Goal: Task Accomplishment & Management: Use online tool/utility

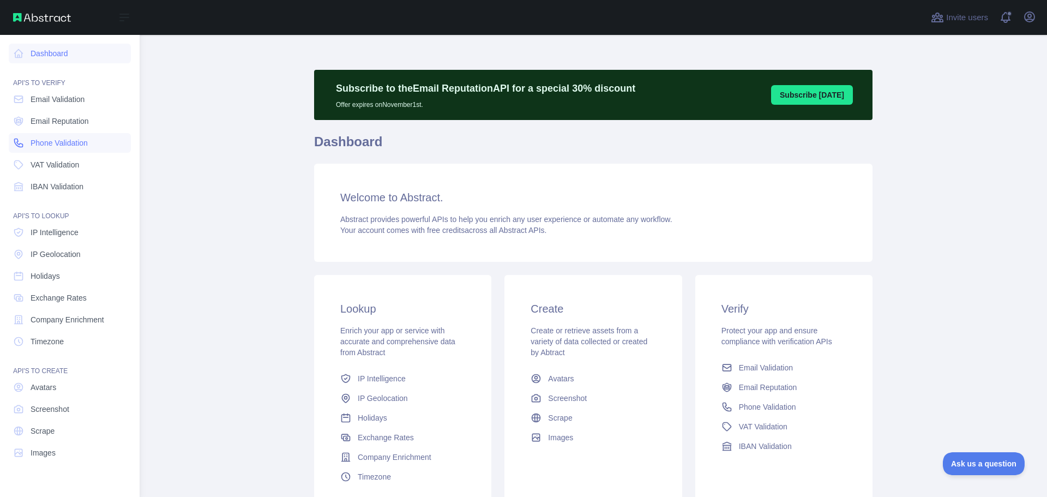
click at [69, 143] on span "Phone Validation" at bounding box center [59, 142] width 57 height 11
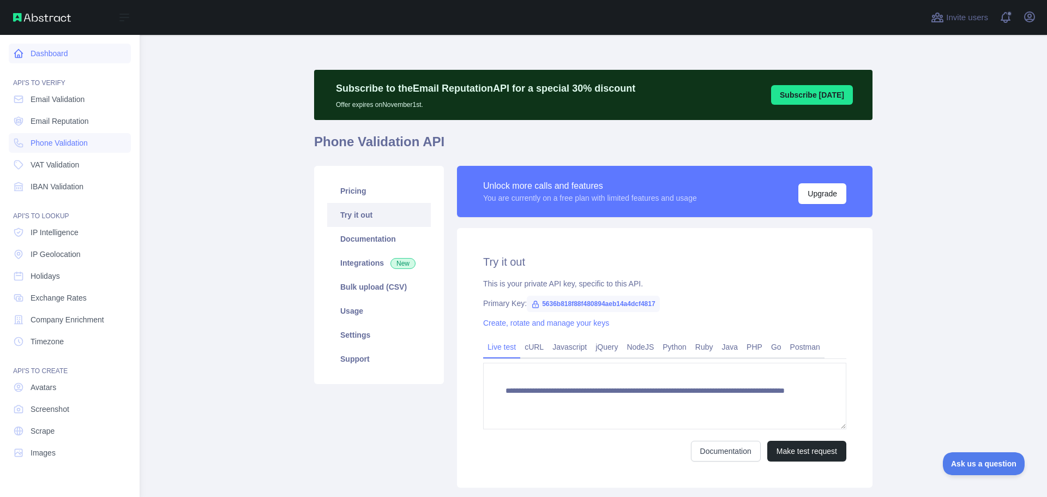
click at [59, 59] on link "Dashboard" at bounding box center [70, 54] width 122 height 20
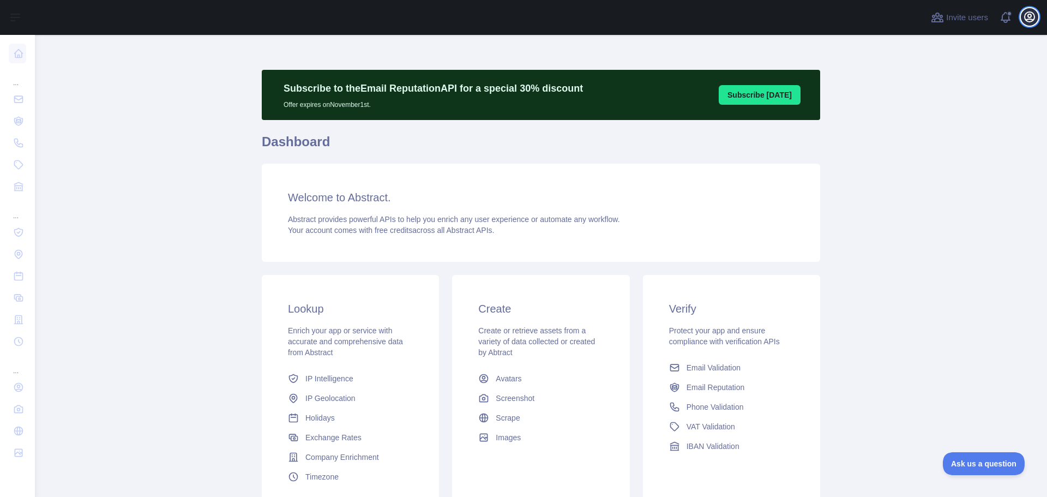
click at [1029, 13] on icon "button" at bounding box center [1029, 16] width 13 height 13
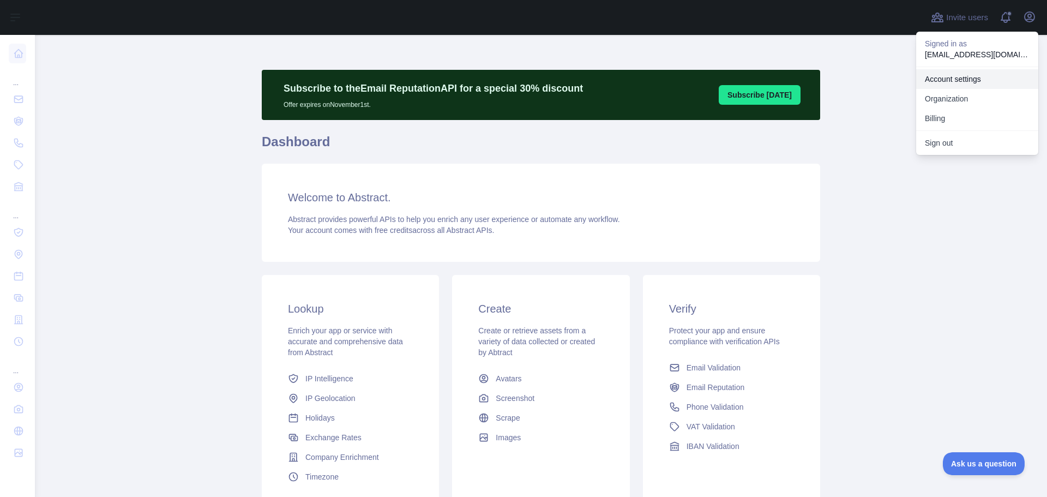
click at [967, 76] on link "Account settings" at bounding box center [977, 79] width 122 height 20
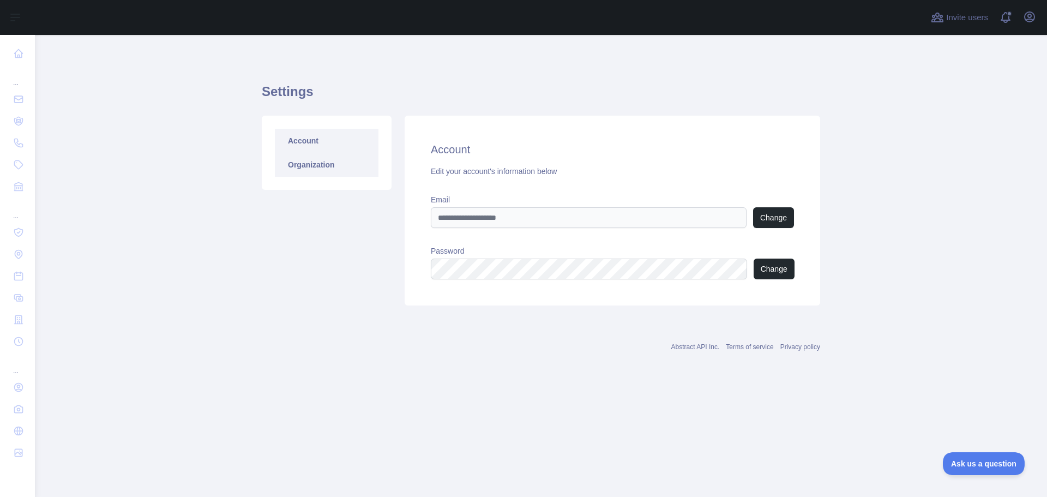
click at [322, 164] on link "Organization" at bounding box center [327, 165] width 104 height 24
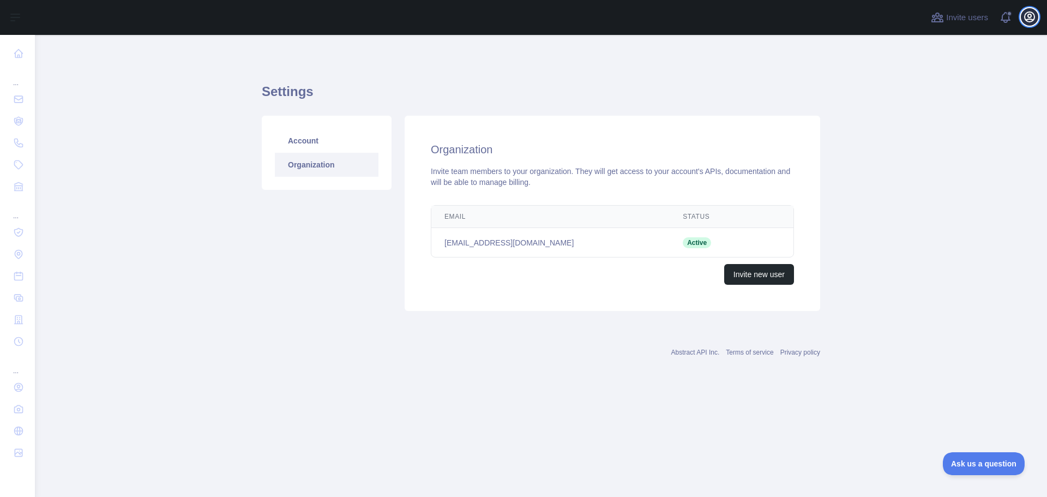
click at [1029, 16] on icon "button" at bounding box center [1029, 16] width 13 height 13
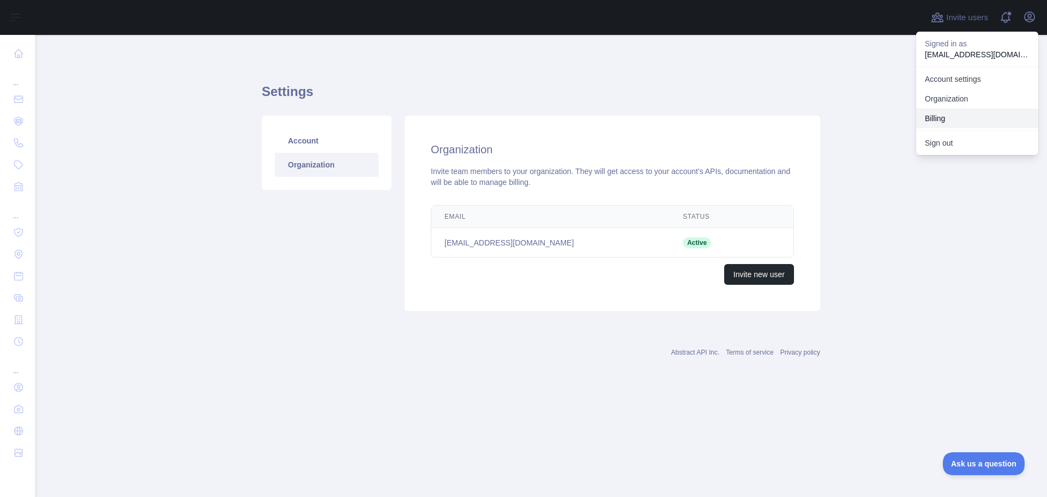
click at [949, 116] on button "Billing" at bounding box center [977, 119] width 122 height 20
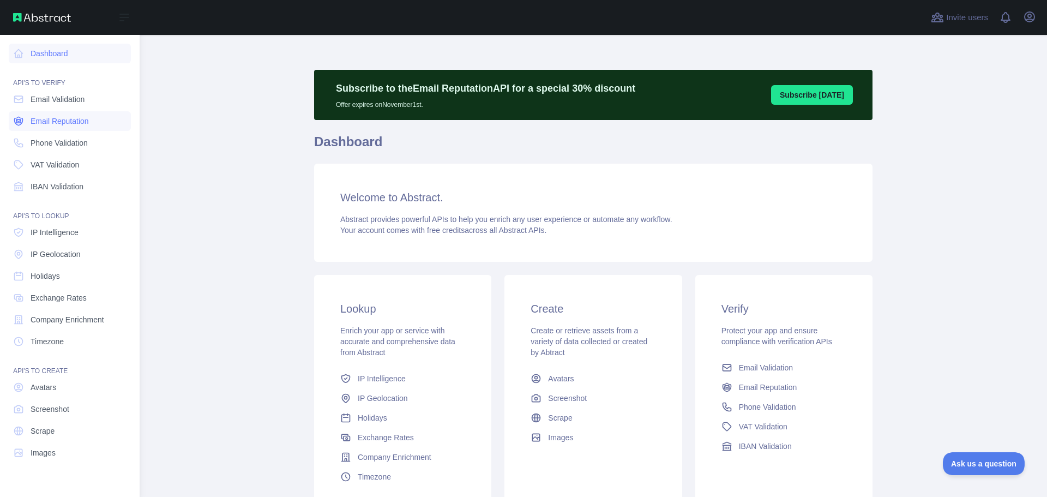
click at [55, 122] on span "Email Reputation" at bounding box center [60, 121] width 58 height 11
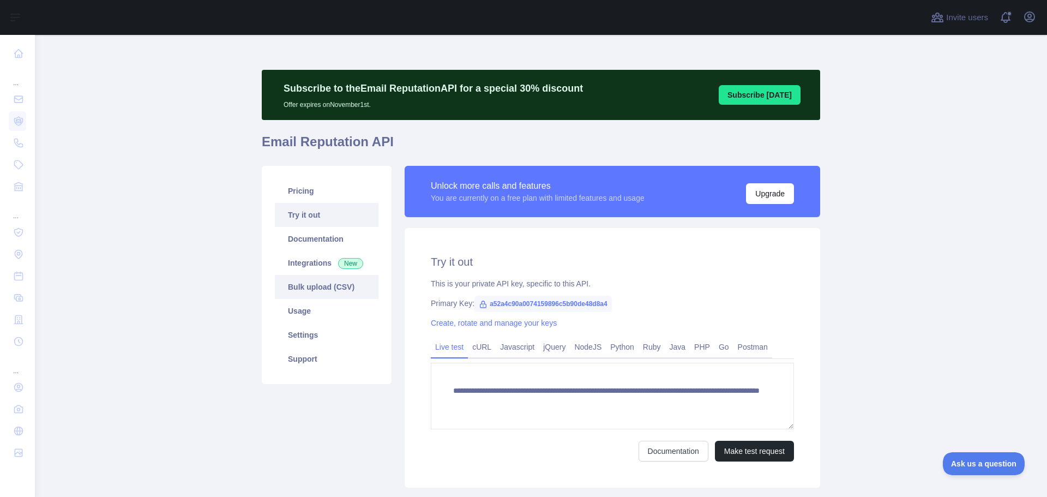
click at [315, 286] on link "Bulk upload (CSV)" at bounding box center [327, 287] width 104 height 24
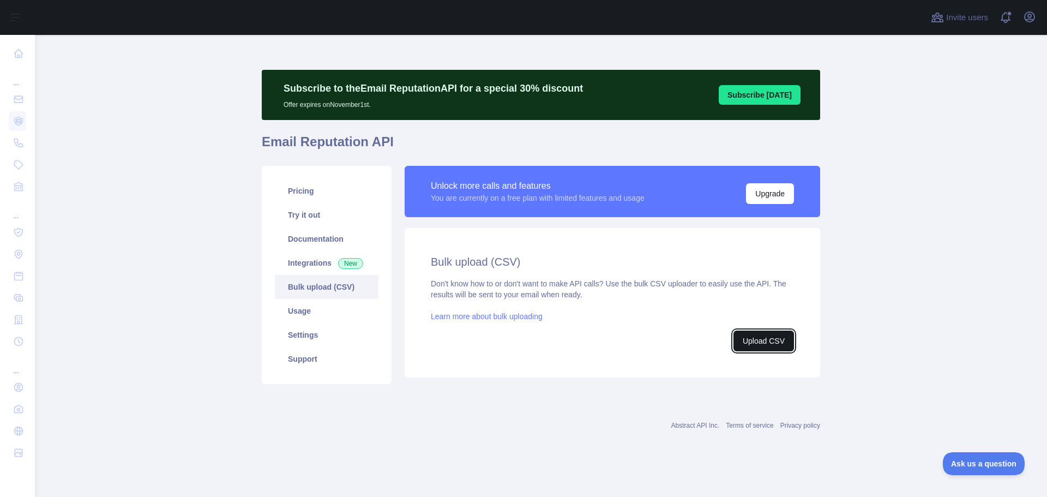
click at [766, 338] on button "Upload CSV" at bounding box center [764, 341] width 61 height 21
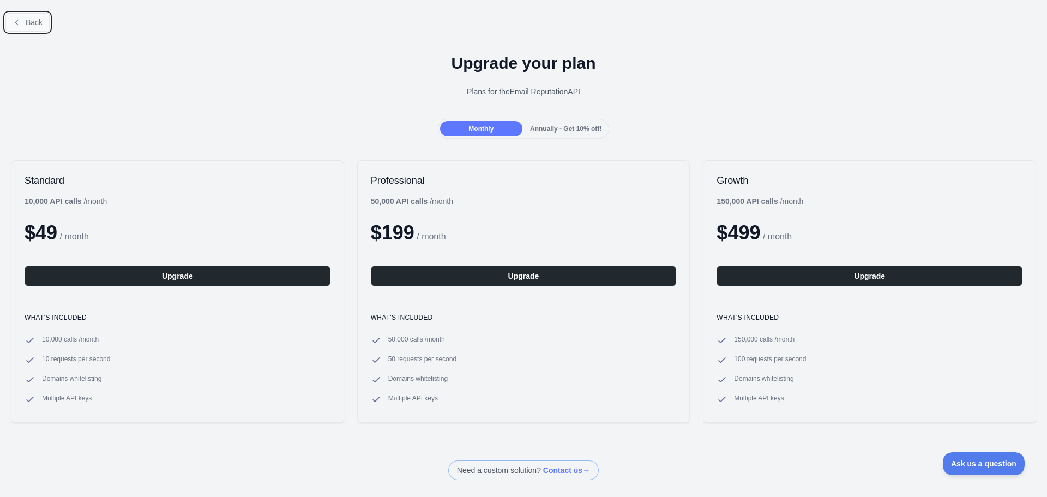
click at [35, 24] on span "Back" at bounding box center [34, 22] width 17 height 9
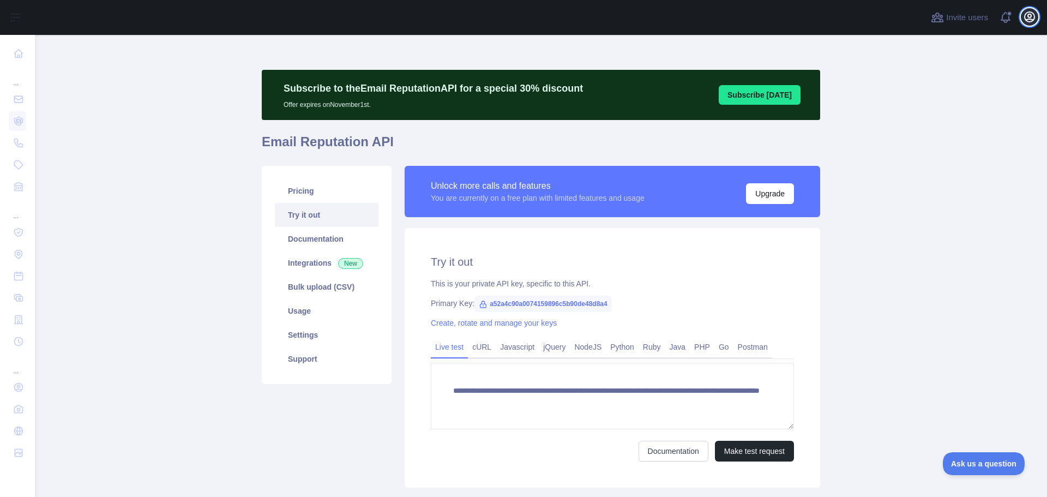
click at [1029, 20] on icon "button" at bounding box center [1029, 16] width 13 height 13
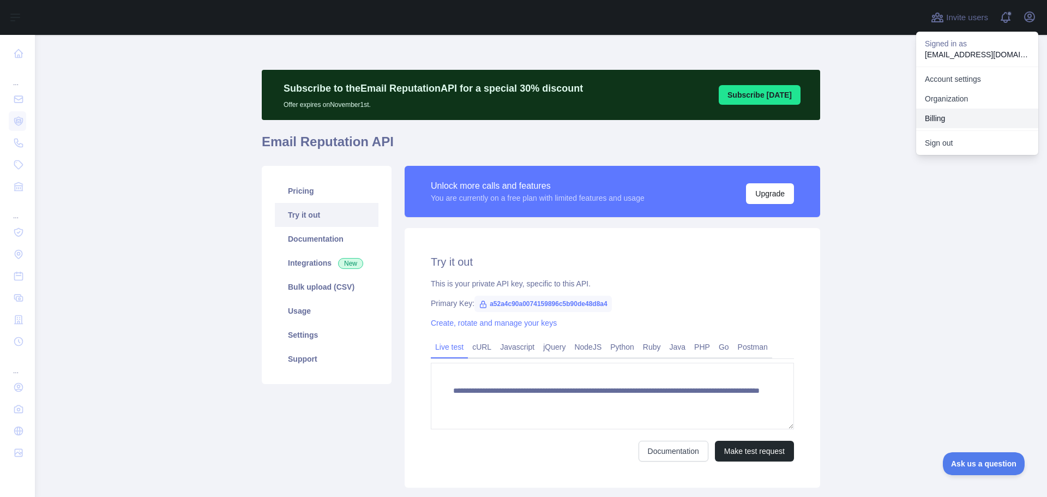
click at [928, 113] on button "Billing" at bounding box center [977, 119] width 122 height 20
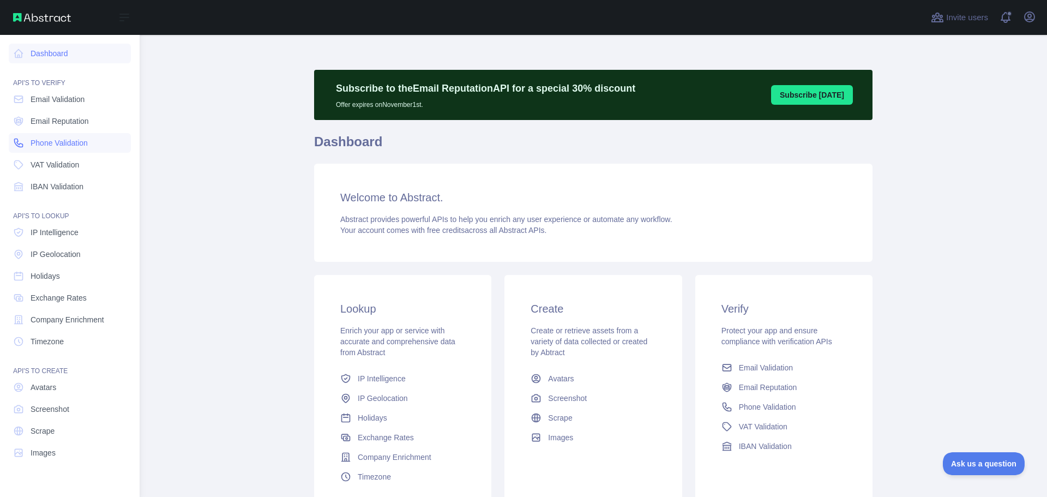
click at [70, 142] on span "Phone Validation" at bounding box center [59, 142] width 57 height 11
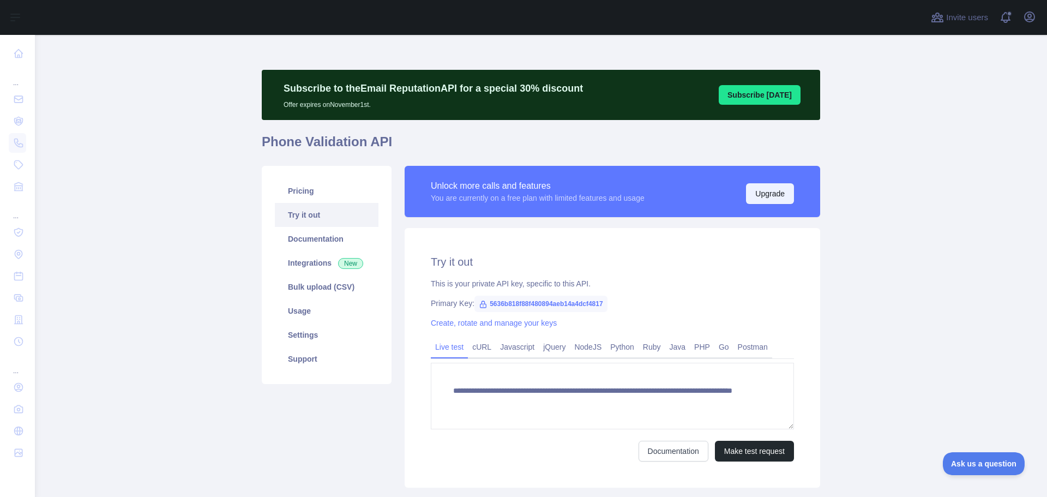
click at [767, 194] on button "Upgrade" at bounding box center [770, 193] width 48 height 21
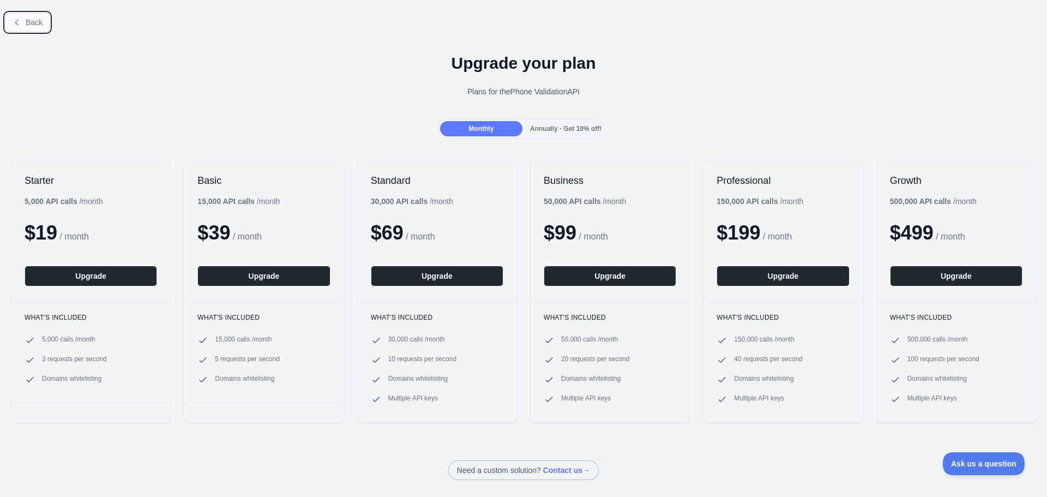
click at [34, 20] on span "Back" at bounding box center [34, 22] width 17 height 9
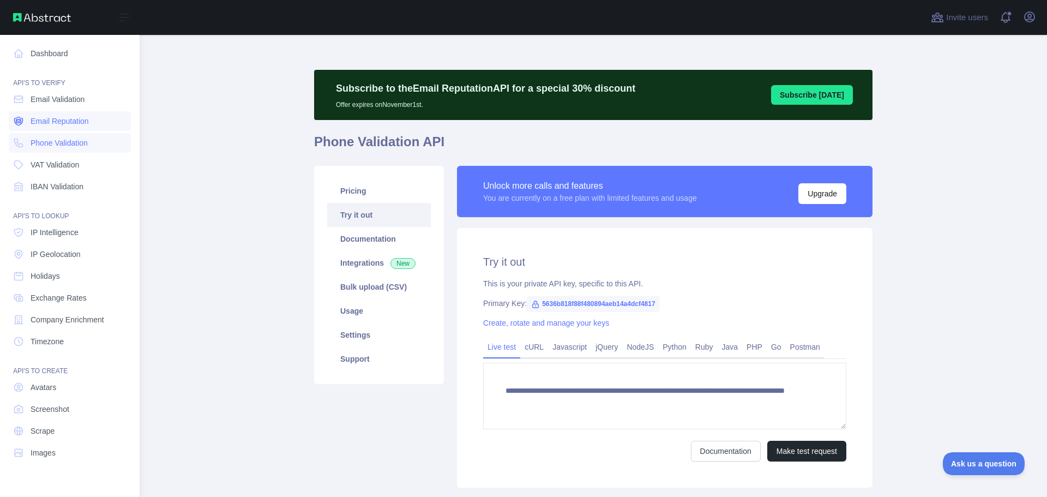
click at [75, 125] on span "Email Reputation" at bounding box center [60, 121] width 58 height 11
click at [46, 98] on span "Email Validation" at bounding box center [58, 99] width 54 height 11
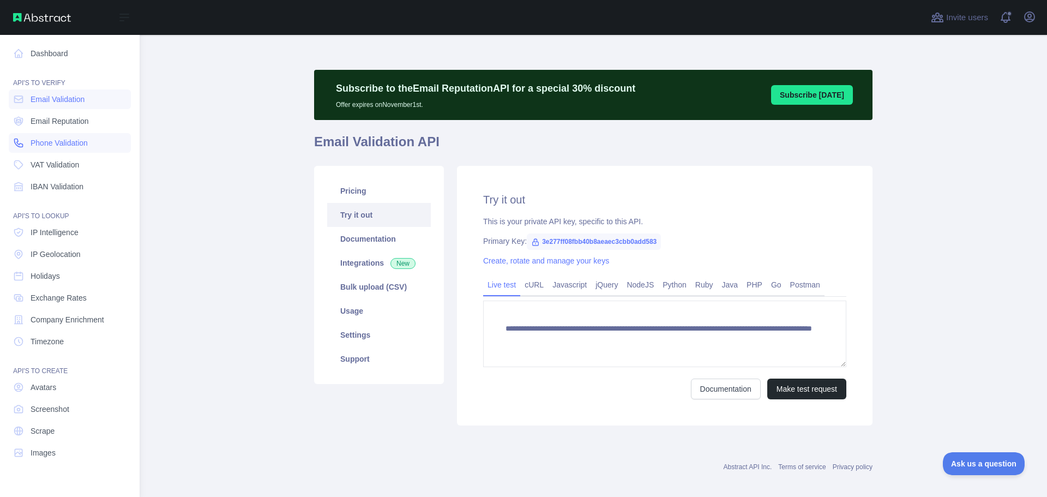
click at [41, 141] on span "Phone Validation" at bounding box center [59, 142] width 57 height 11
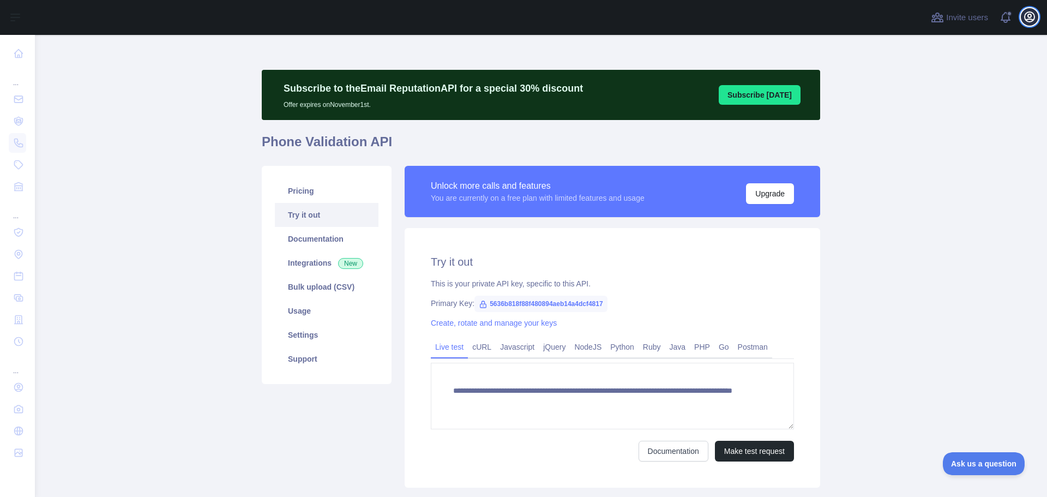
click at [1029, 17] on icon "button" at bounding box center [1030, 17] width 10 height 10
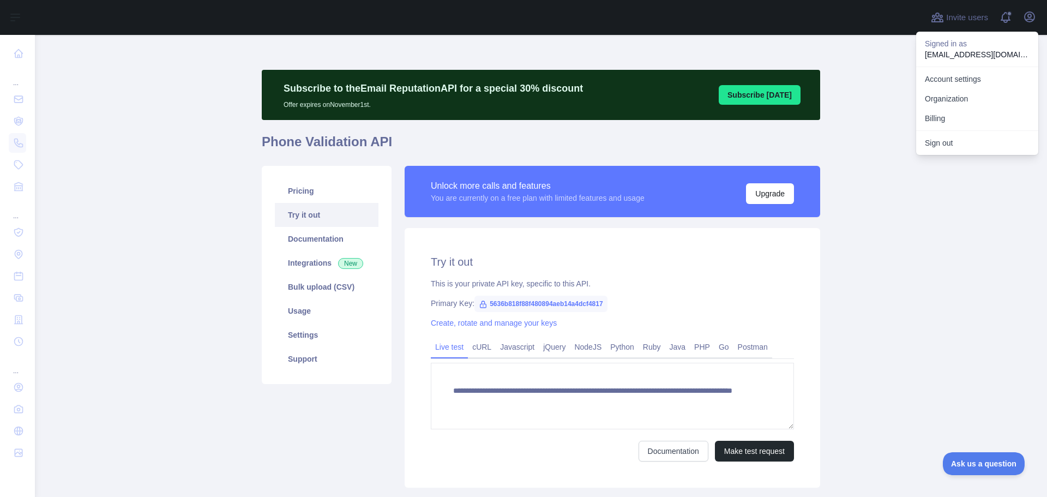
click at [946, 111] on button "Billing" at bounding box center [977, 119] width 122 height 20
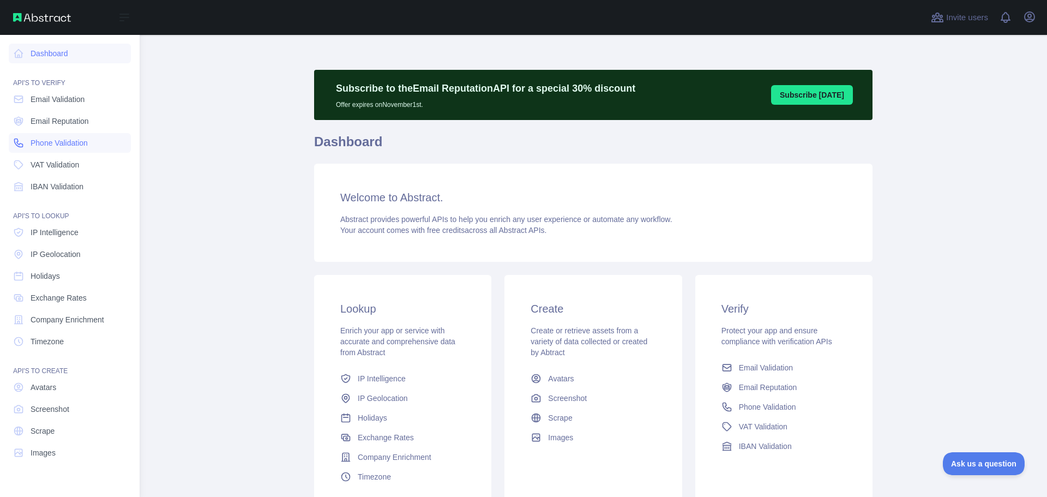
click at [43, 139] on span "Phone Validation" at bounding box center [59, 142] width 57 height 11
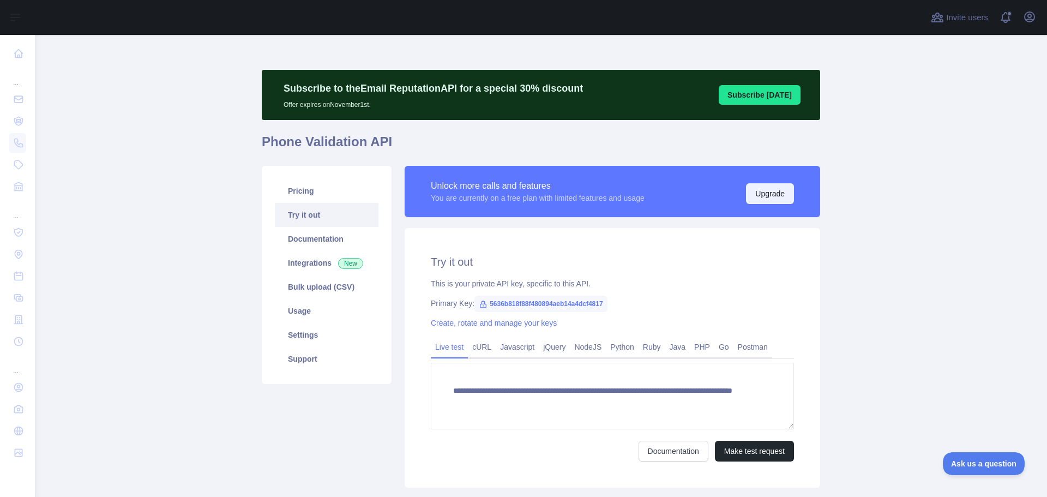
click at [766, 194] on button "Upgrade" at bounding box center [770, 193] width 48 height 21
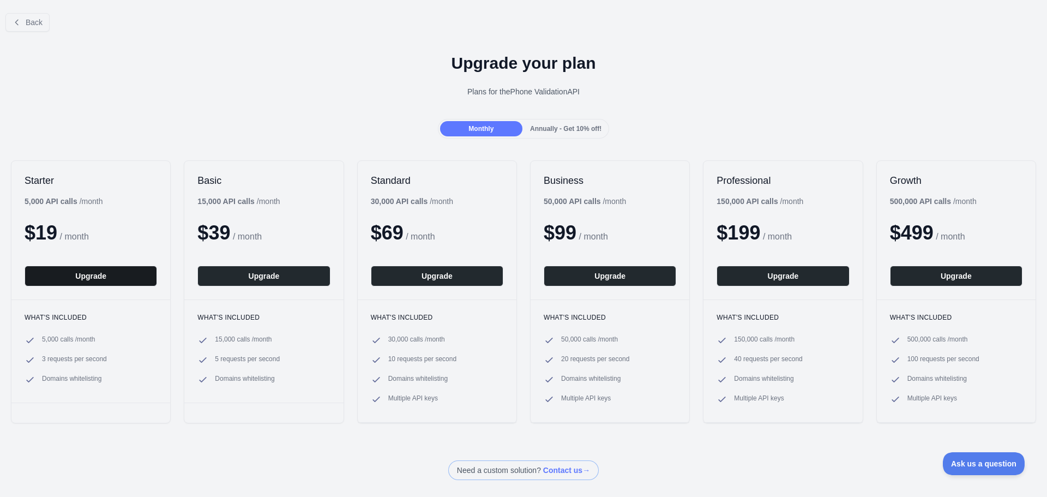
click at [100, 272] on button "Upgrade" at bounding box center [91, 276] width 133 height 21
click at [33, 34] on div "Back" at bounding box center [523, 22] width 1047 height 36
click at [36, 21] on span "Back" at bounding box center [34, 22] width 17 height 9
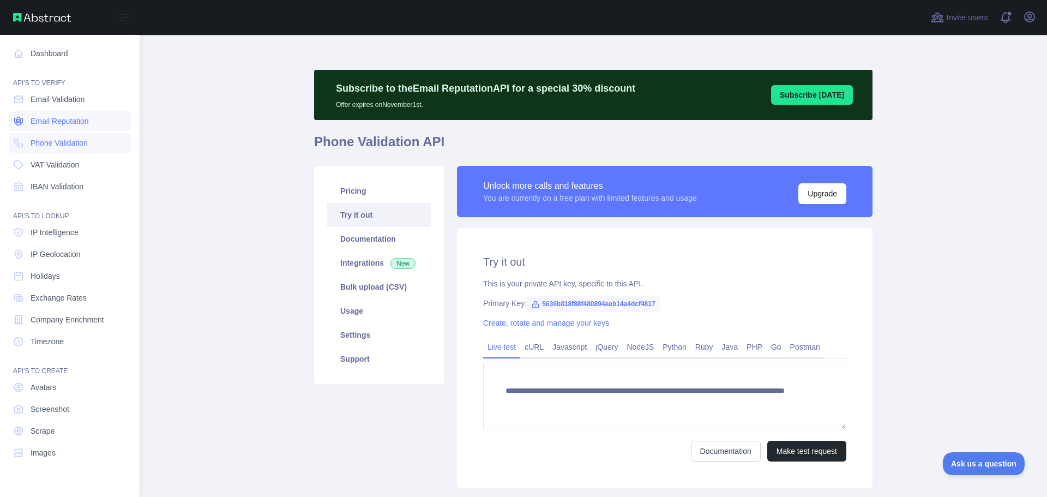
click at [38, 118] on span "Email Reputation" at bounding box center [60, 121] width 58 height 11
click at [55, 93] on link "Email Validation" at bounding box center [70, 99] width 122 height 20
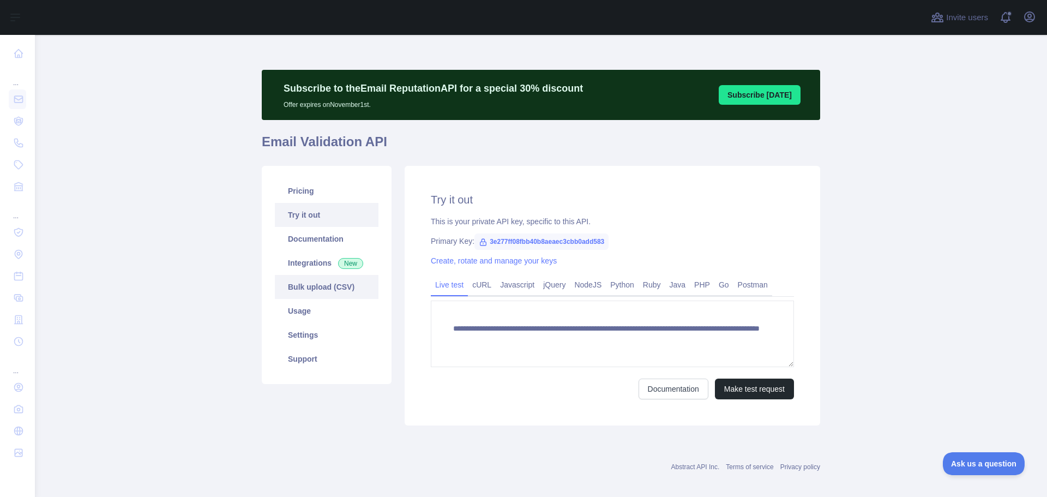
click at [320, 290] on link "Bulk upload (CSV)" at bounding box center [327, 287] width 104 height 24
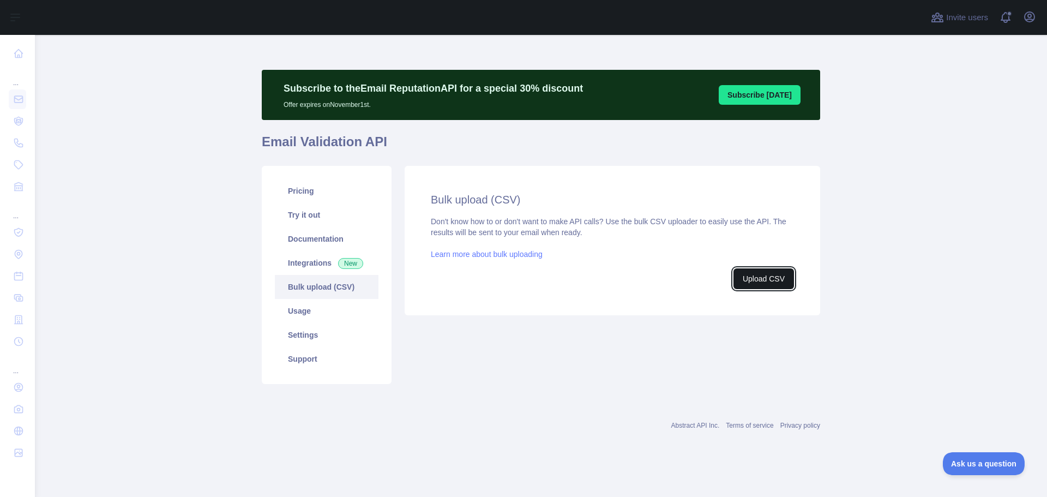
click at [754, 279] on button "Upload CSV" at bounding box center [764, 278] width 61 height 21
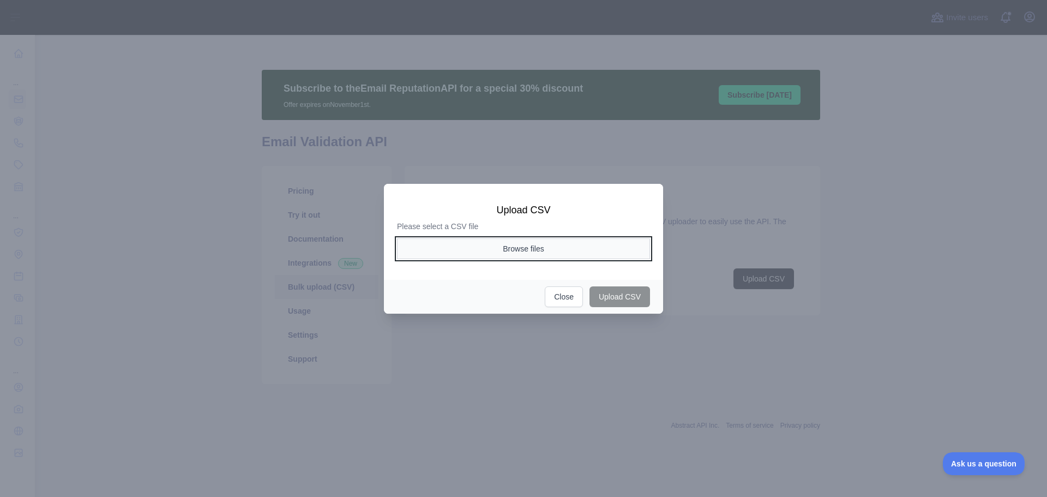
click at [548, 247] on button "Browse files" at bounding box center [523, 248] width 253 height 21
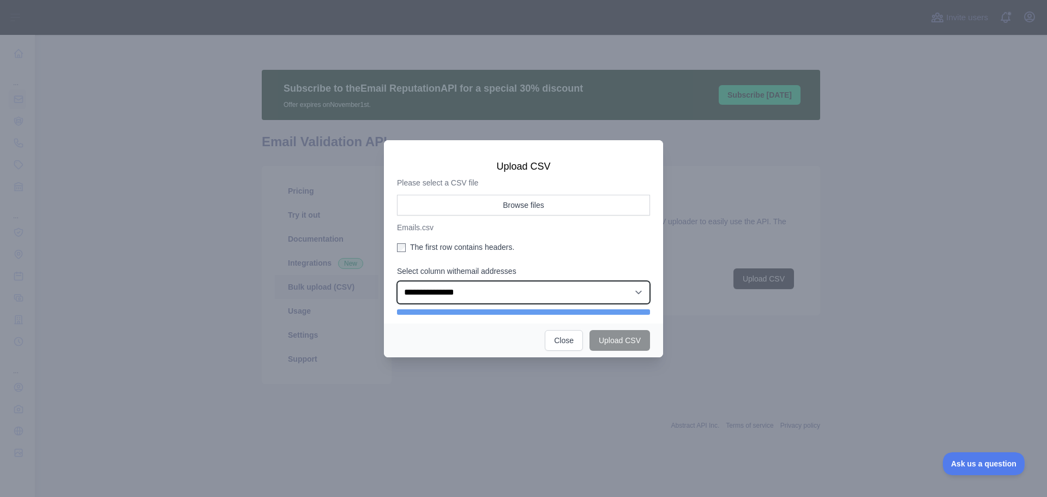
click at [460, 298] on select "**********" at bounding box center [523, 292] width 253 height 23
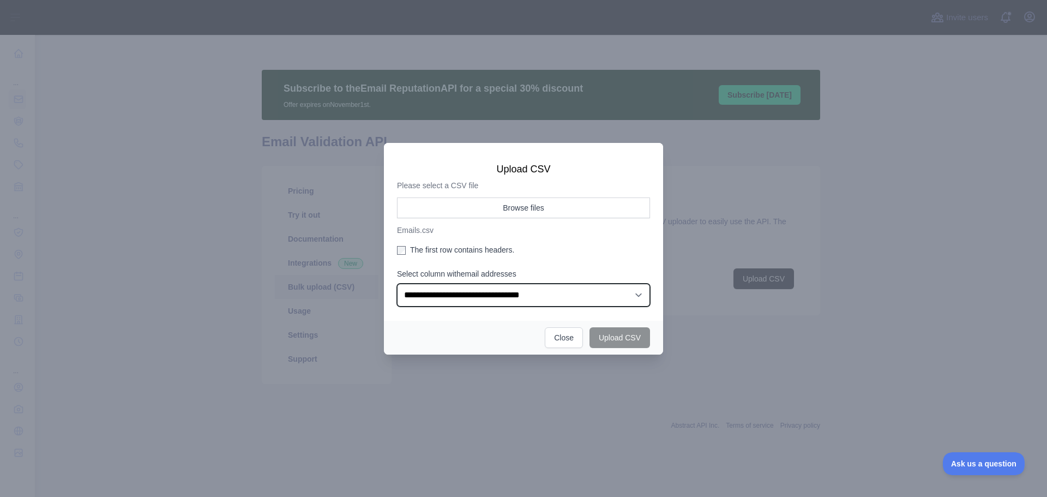
click at [397, 284] on select "**********" at bounding box center [523, 295] width 253 height 23
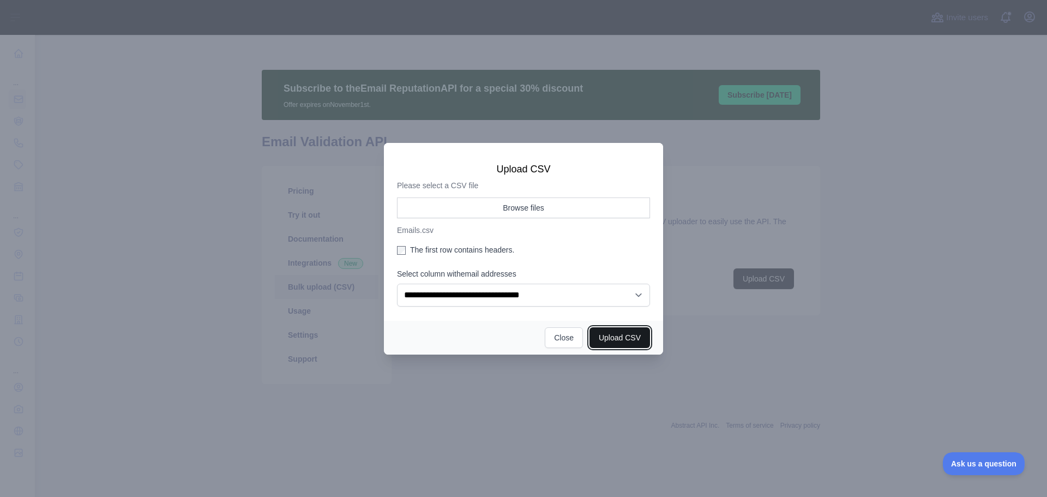
click at [623, 335] on button "Upload CSV" at bounding box center [620, 337] width 61 height 21
select select "**"
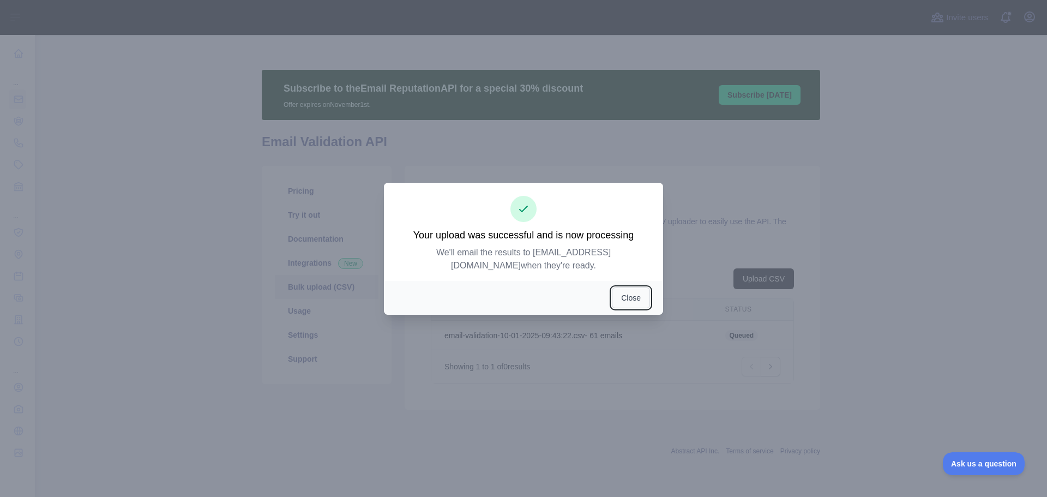
click at [628, 299] on button "Close" at bounding box center [631, 297] width 38 height 21
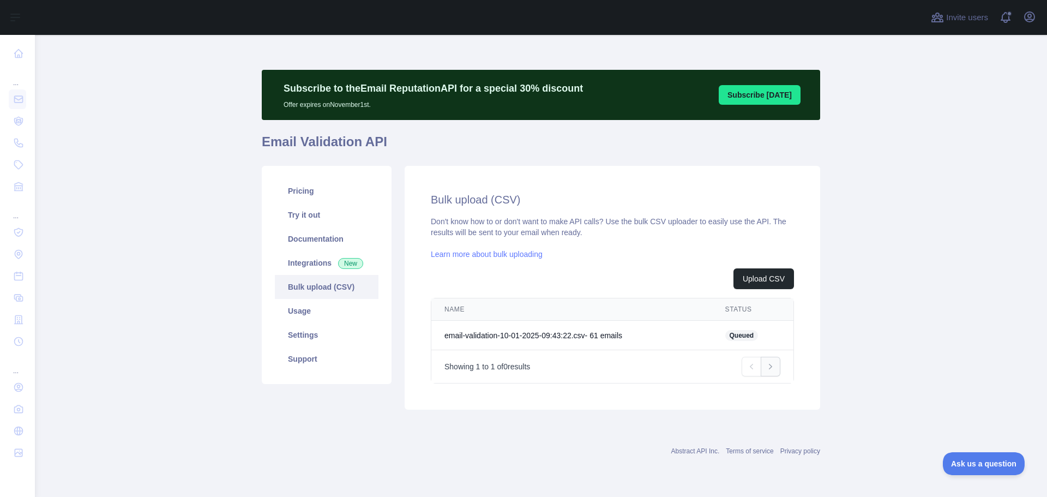
click at [773, 364] on icon "Pagination" at bounding box center [770, 366] width 11 height 11
click at [739, 335] on link "Download" at bounding box center [734, 335] width 34 height 9
click at [157, 246] on main "Subscribe to the Email Reputation API for a special 30 % discount Offer expires…" at bounding box center [541, 266] width 1012 height 462
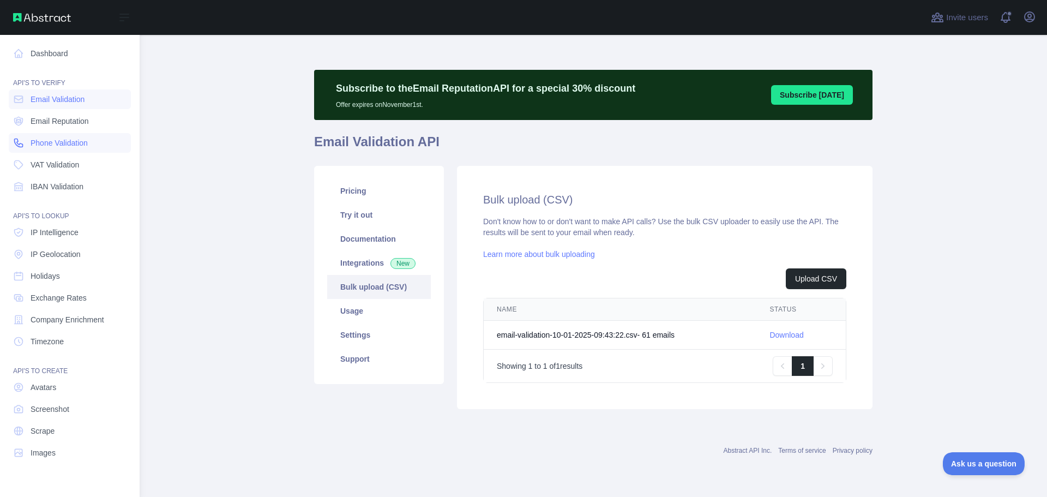
click at [60, 147] on span "Phone Validation" at bounding box center [59, 142] width 57 height 11
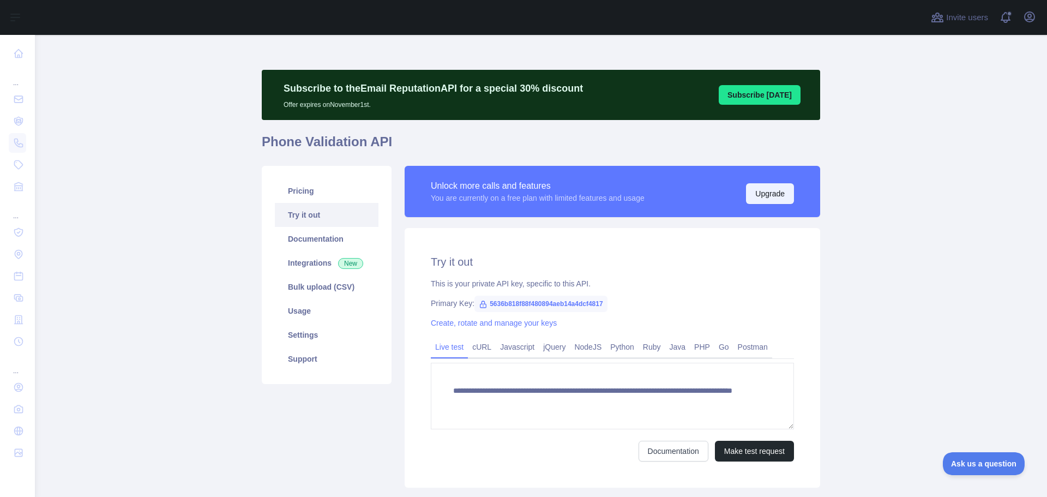
click at [766, 194] on button "Upgrade" at bounding box center [770, 193] width 48 height 21
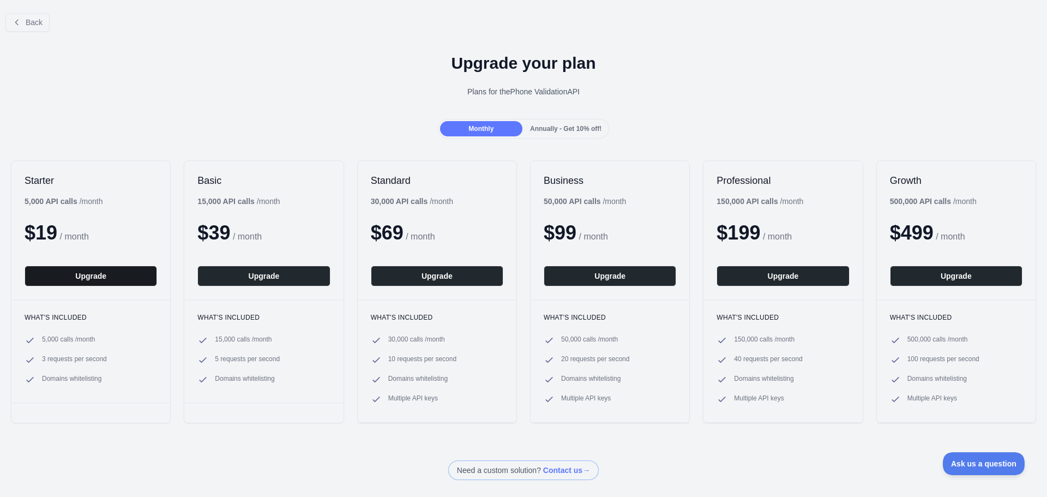
click at [99, 275] on button "Upgrade" at bounding box center [91, 276] width 133 height 21
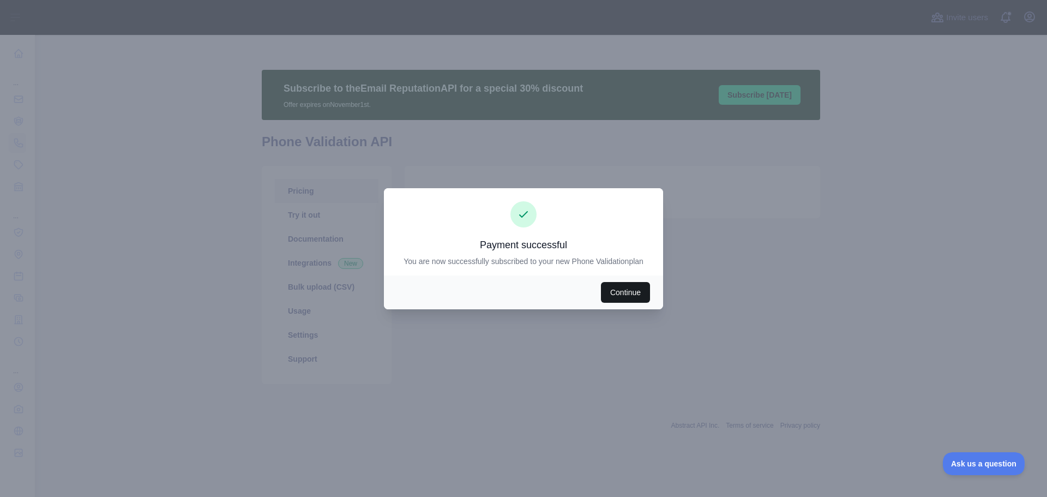
click at [640, 292] on button "Continue" at bounding box center [625, 292] width 49 height 21
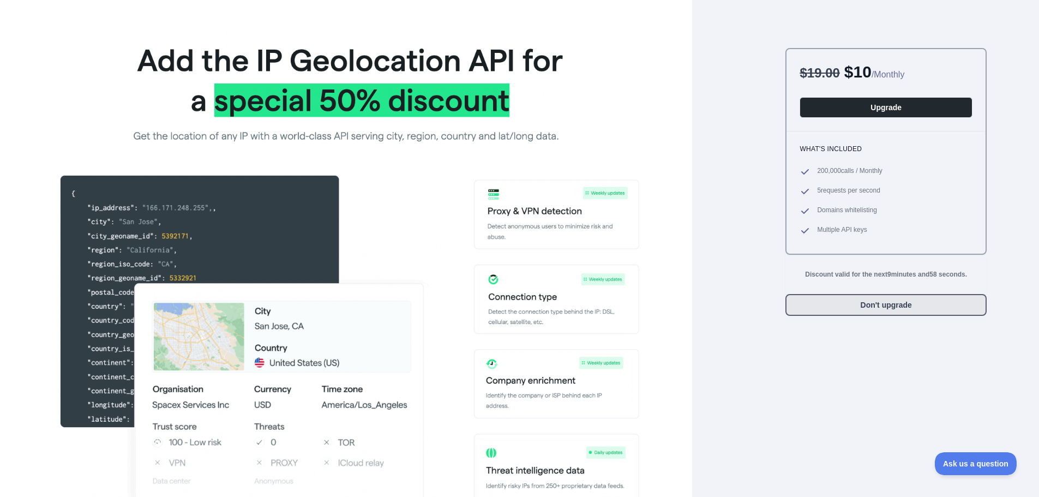
click at [904, 298] on button "Don't upgrade" at bounding box center [885, 305] width 201 height 22
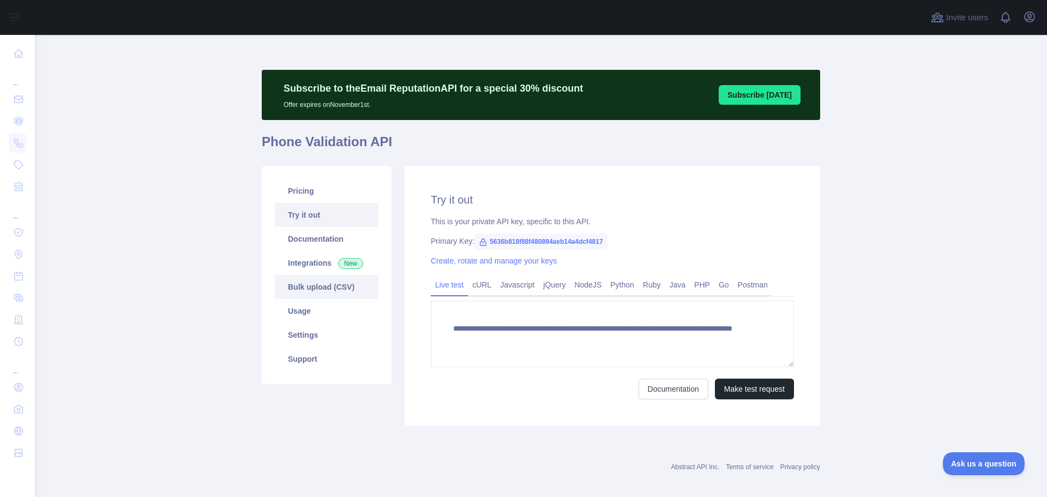
click at [325, 292] on link "Bulk upload (CSV)" at bounding box center [327, 287] width 104 height 24
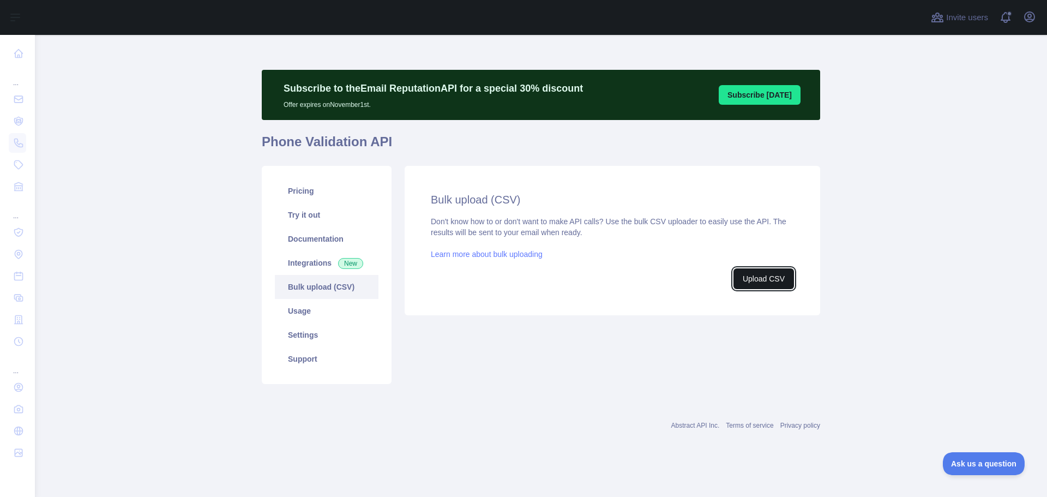
click at [748, 274] on button "Upload CSV" at bounding box center [764, 278] width 61 height 21
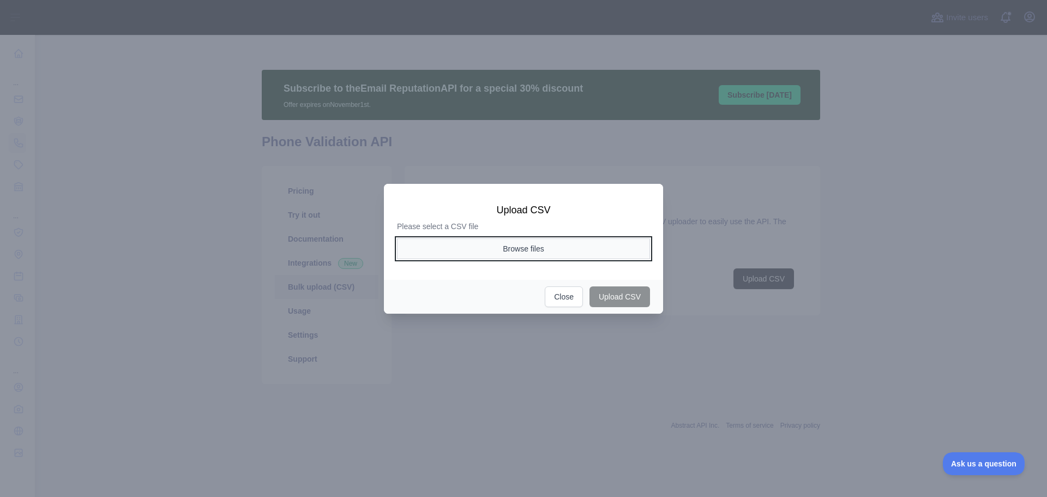
click at [529, 245] on button "Browse files" at bounding box center [523, 248] width 253 height 21
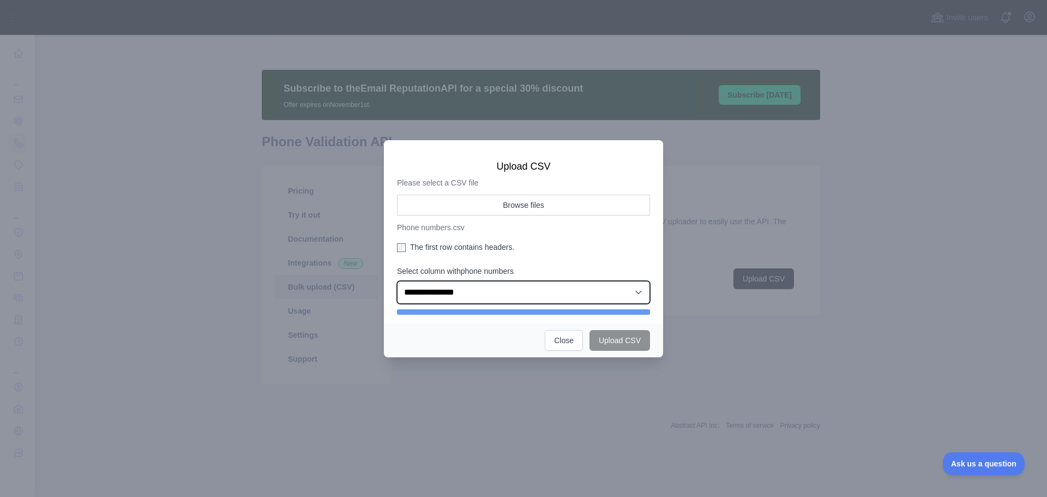
click at [537, 299] on select "**********" at bounding box center [523, 292] width 253 height 23
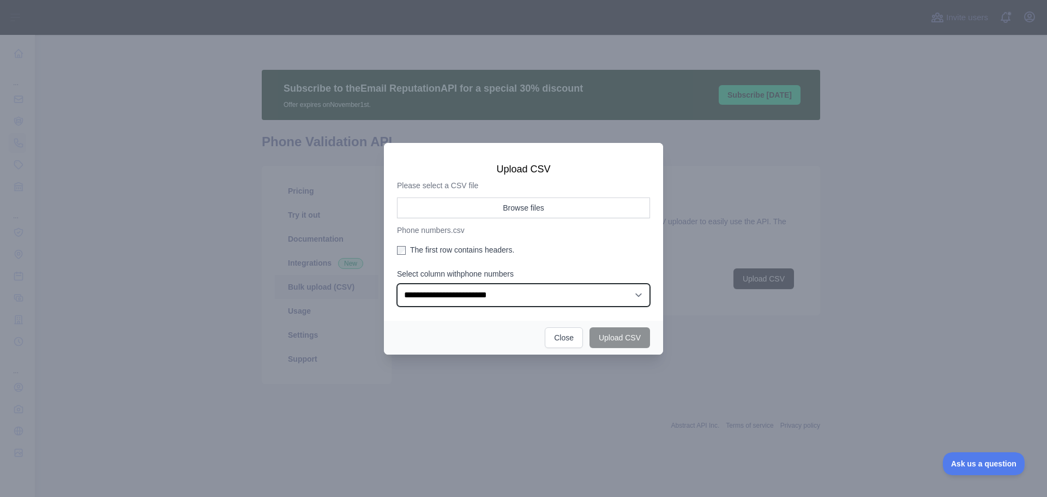
click at [397, 284] on select "**********" at bounding box center [523, 295] width 253 height 23
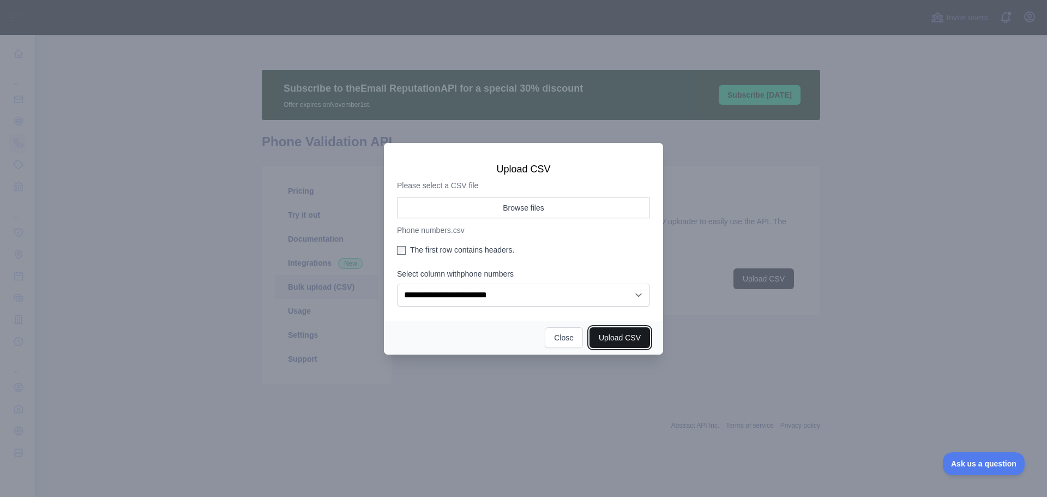
click at [615, 332] on button "Upload CSV" at bounding box center [620, 337] width 61 height 21
select select "**"
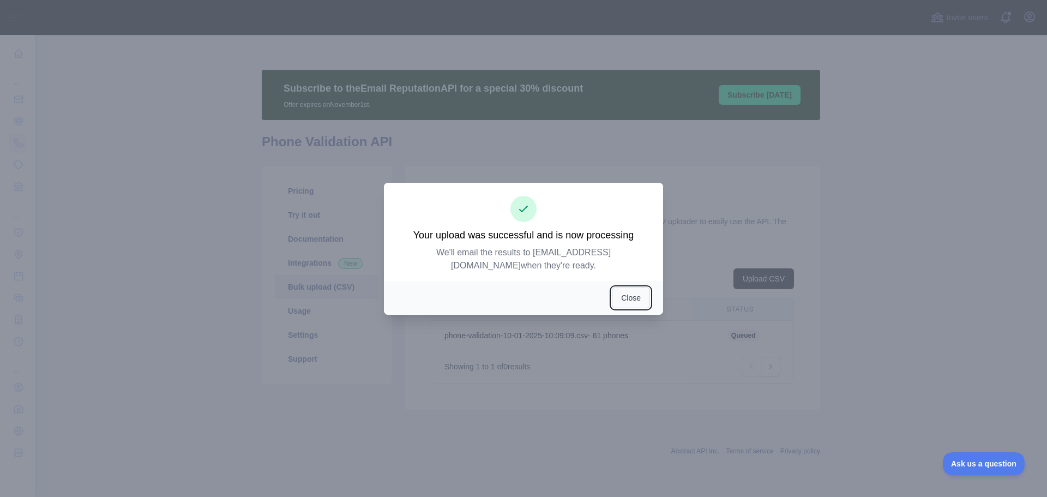
click at [634, 295] on button "Close" at bounding box center [631, 297] width 38 height 21
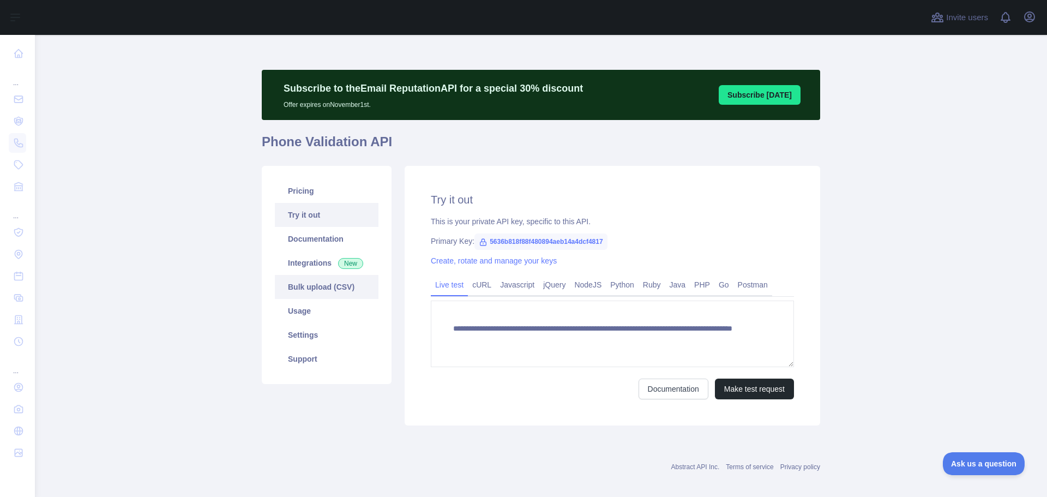
click at [300, 281] on link "Bulk upload (CSV)" at bounding box center [327, 287] width 104 height 24
